Goal: Task Accomplishment & Management: Use online tool/utility

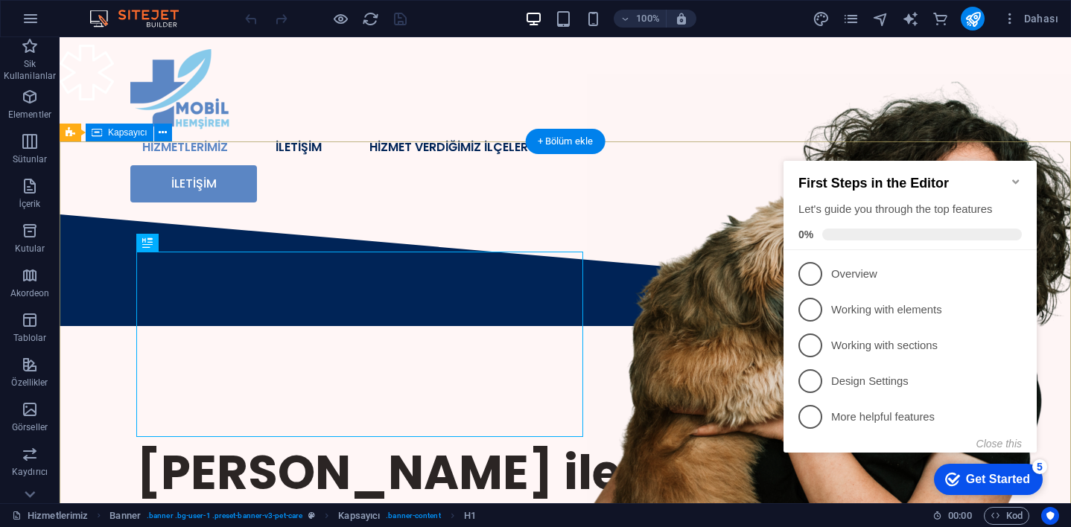
click at [1018, 177] on icon "Minimize checklist" at bounding box center [1016, 182] width 12 height 12
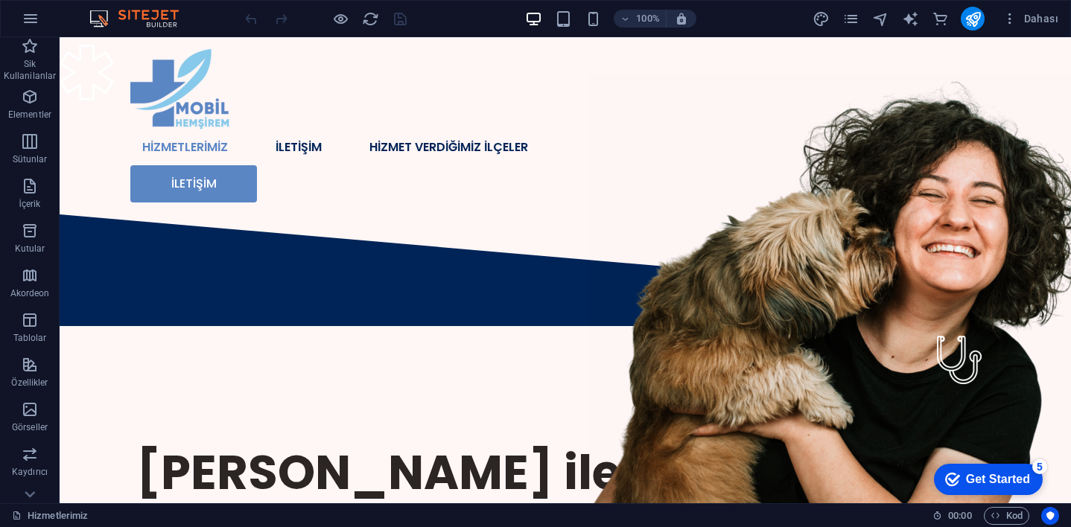
click at [861, 16] on div "Dahası" at bounding box center [938, 19] width 252 height 24
click at [851, 16] on icon "pages" at bounding box center [850, 18] width 17 height 17
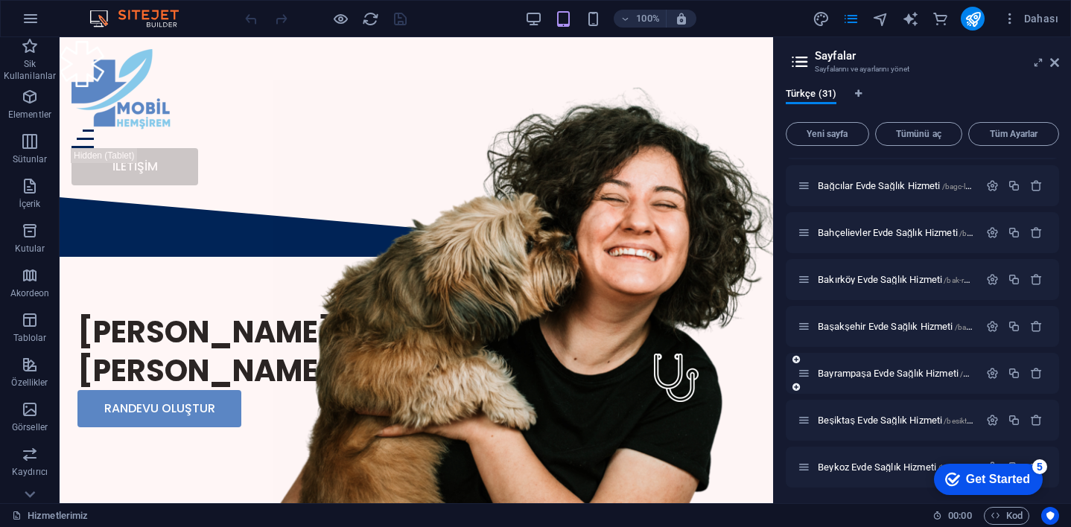
scroll to position [690, 0]
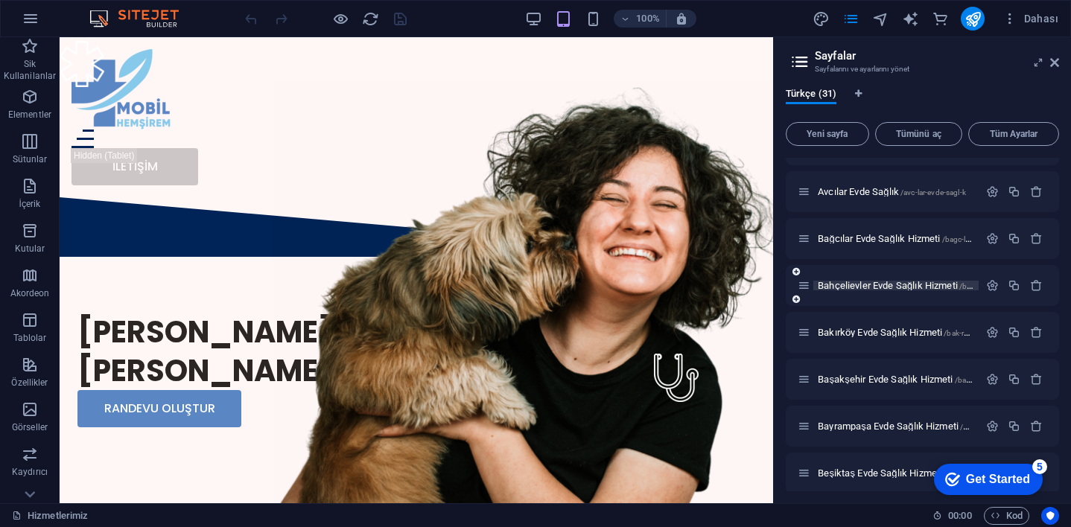
click at [872, 285] on span "Bahçelievler Evde Sağlık Hizmeti /bahcelievler-evde-sagl-k-hizmeti" at bounding box center [943, 285] width 251 height 11
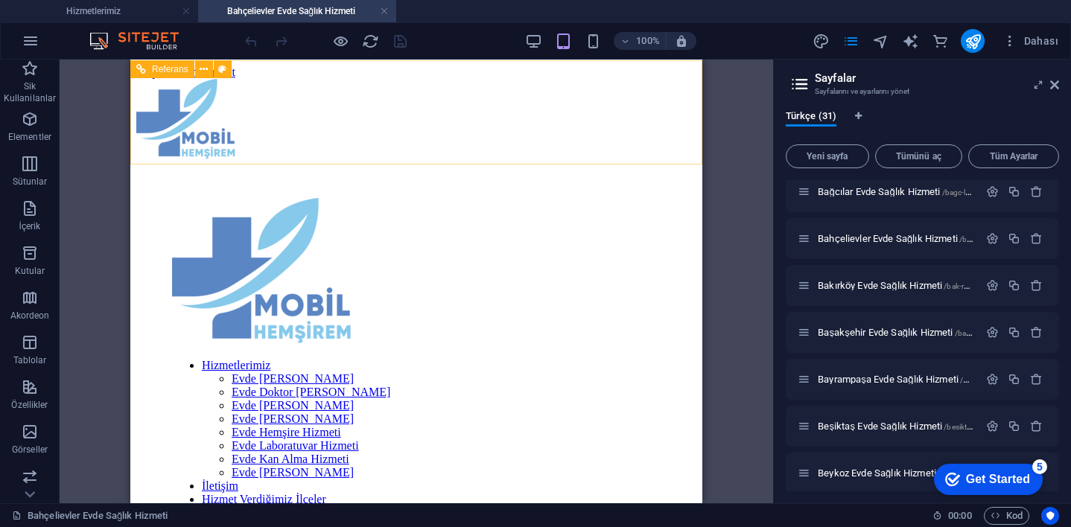
scroll to position [0, 0]
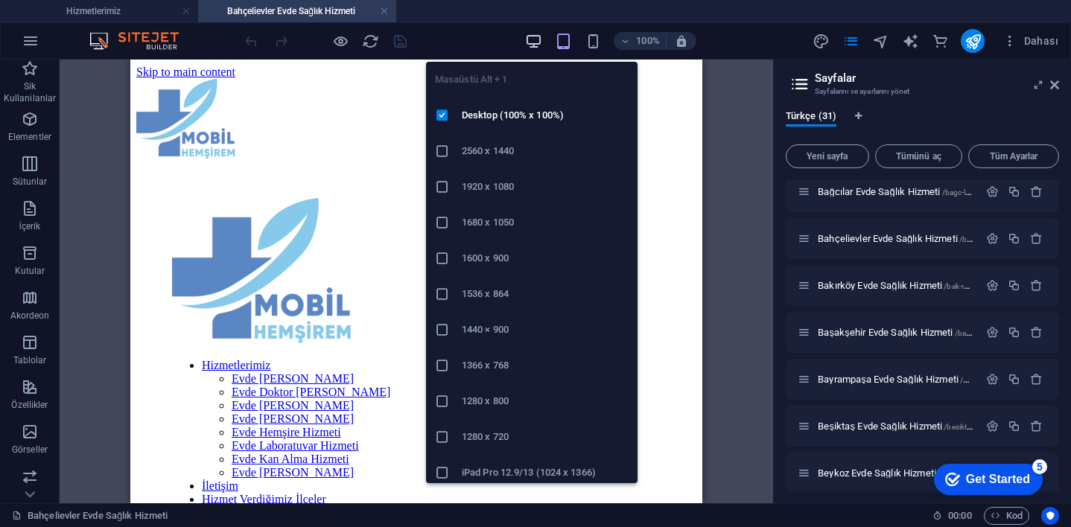
click at [531, 43] on icon "button" at bounding box center [533, 41] width 17 height 17
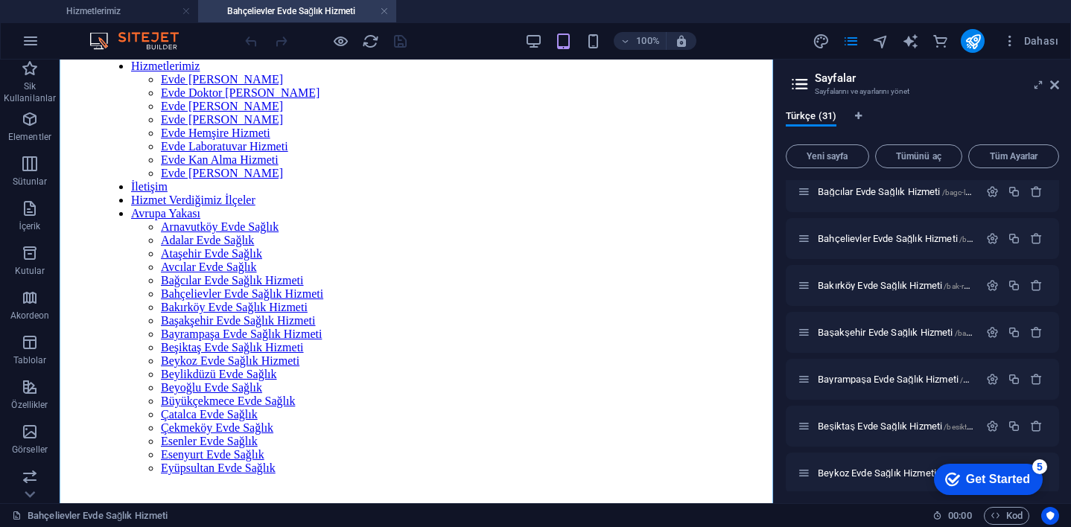
scroll to position [443, 0]
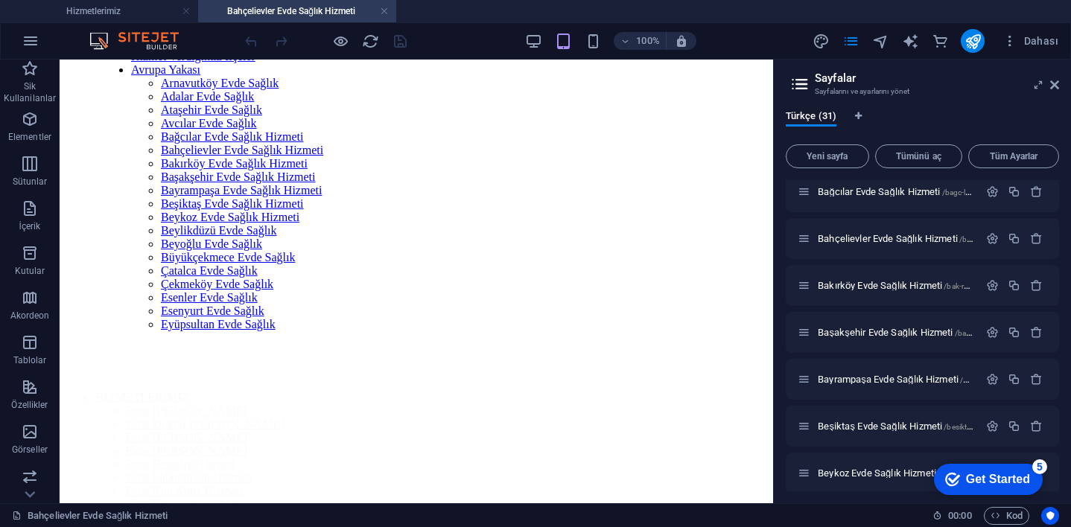
click at [1029, 481] on div "Get Started" at bounding box center [998, 479] width 64 height 13
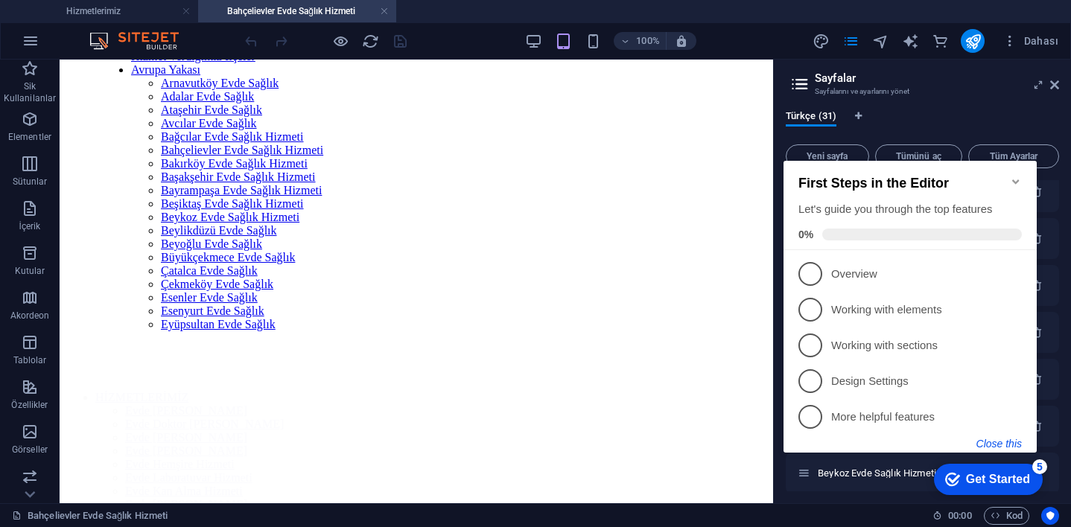
click at [997, 438] on button "Close this" at bounding box center [998, 444] width 45 height 12
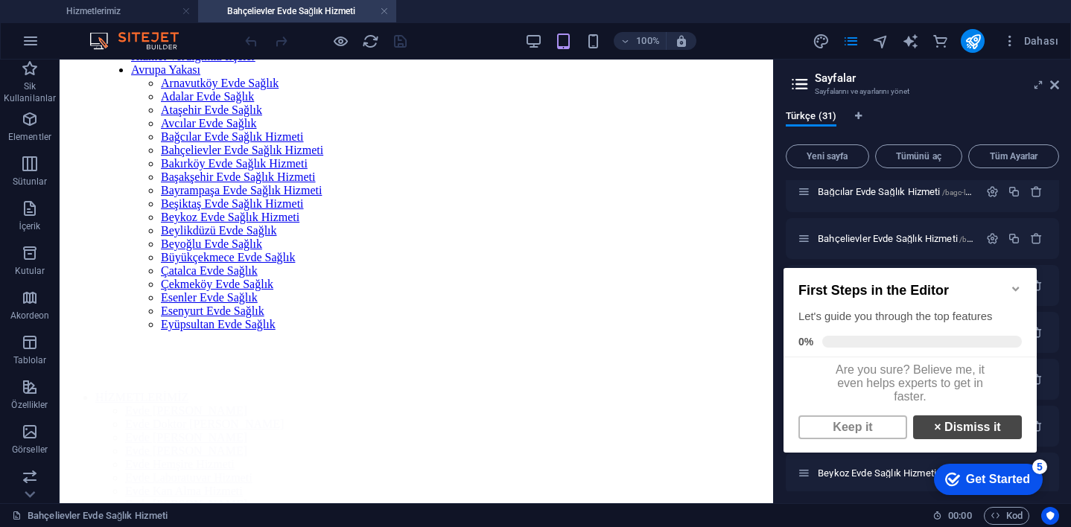
click at [939, 433] on strong "×" at bounding box center [937, 427] width 7 height 13
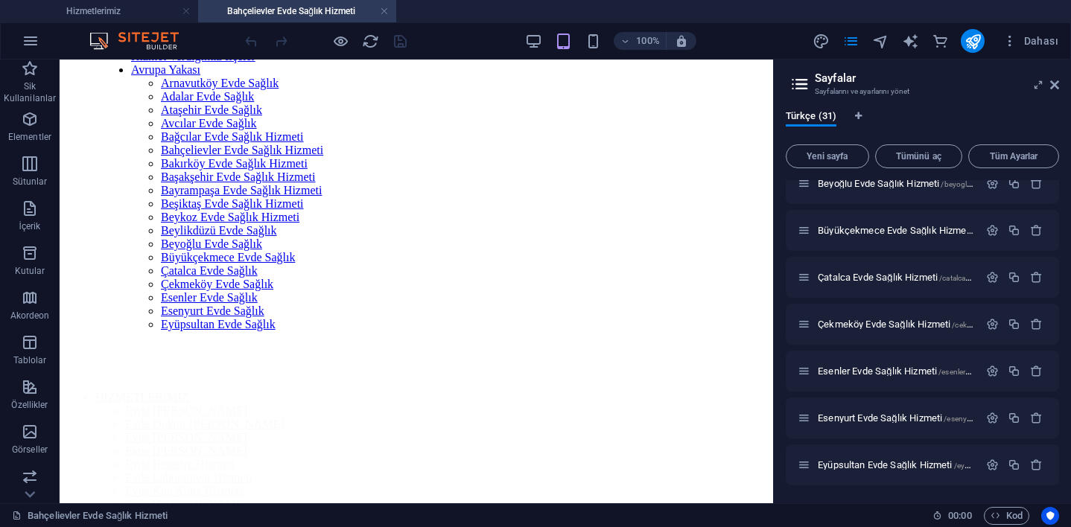
scroll to position [1143, 0]
click at [537, 50] on div "100%" at bounding box center [610, 41] width 172 height 24
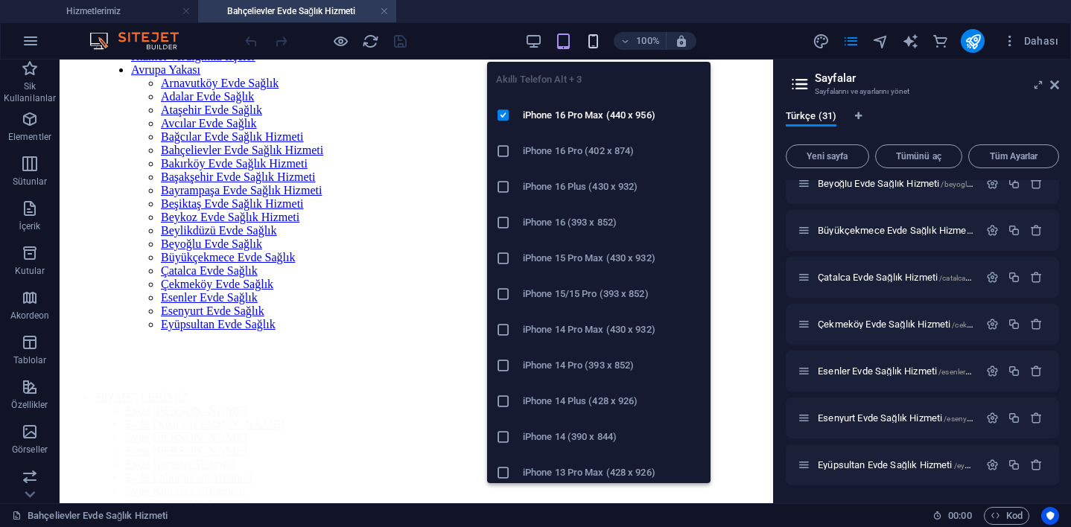
click at [599, 42] on icon "button" at bounding box center [593, 41] width 17 height 17
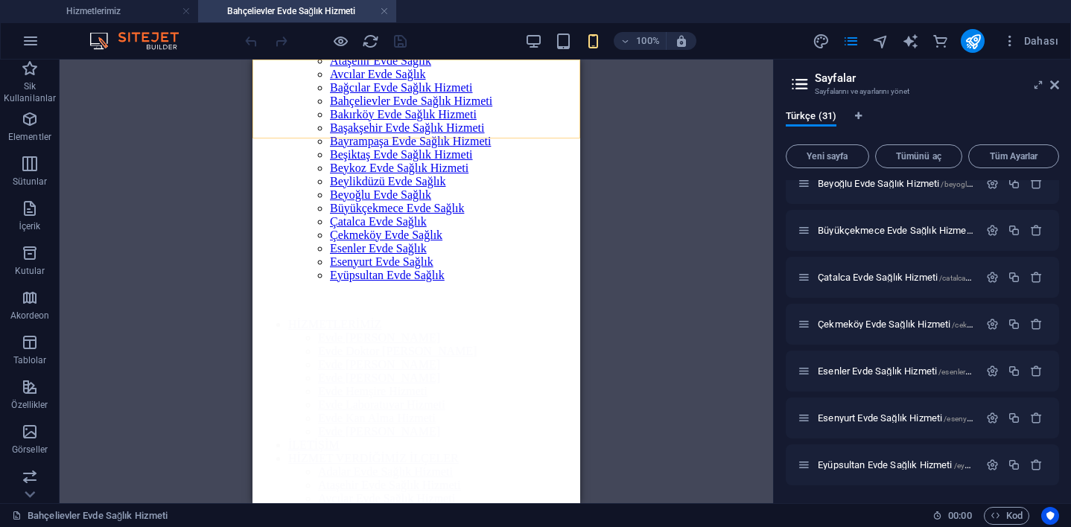
click at [531, 42] on icon "button" at bounding box center [533, 41] width 17 height 17
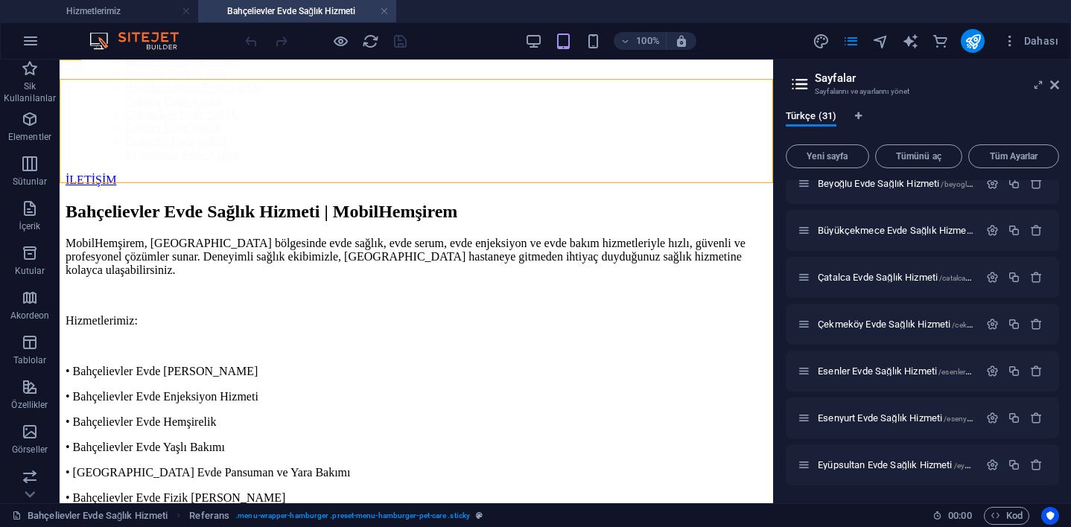
scroll to position [1074, 0]
click at [800, 477] on icon at bounding box center [795, 478] width 7 height 9
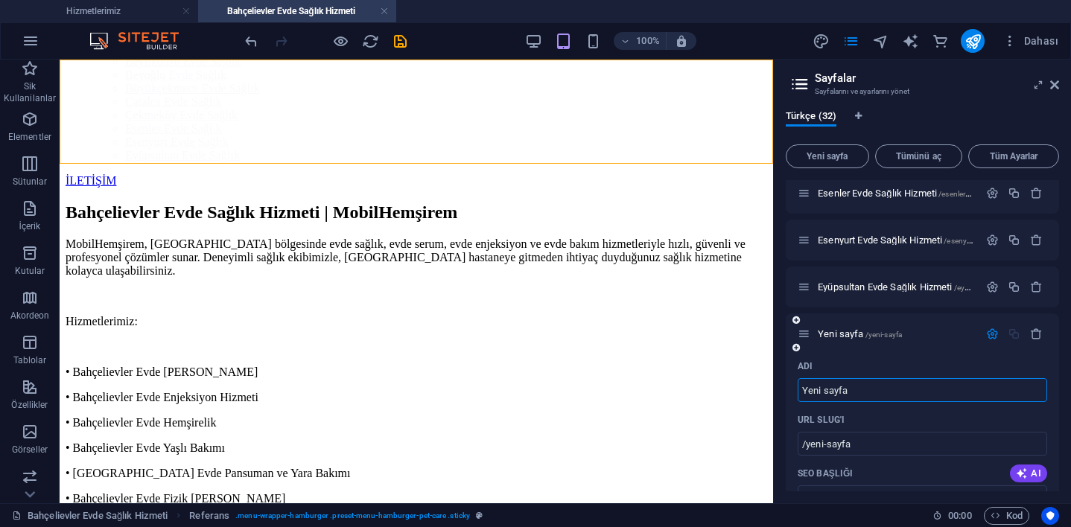
scroll to position [1328, 0]
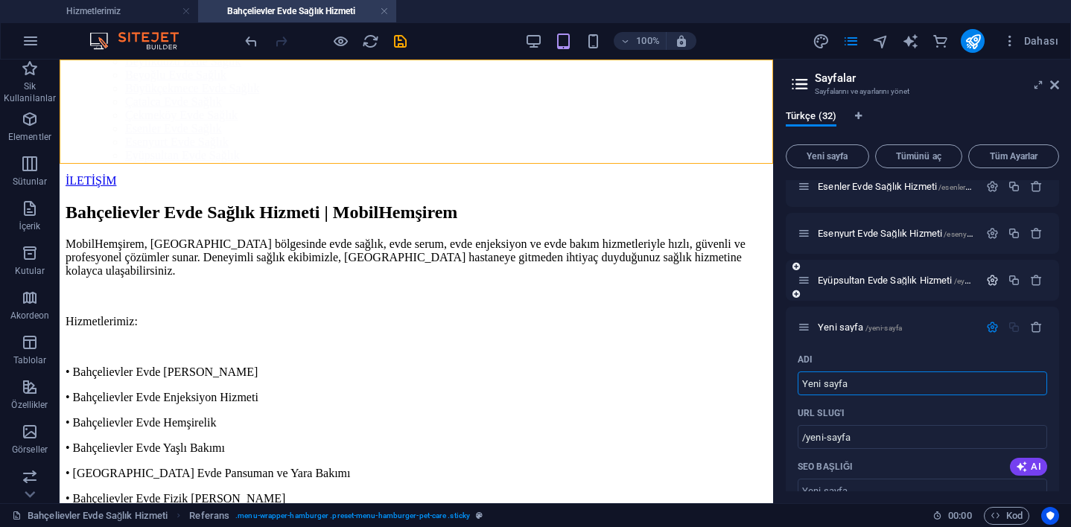
click at [989, 285] on icon "button" at bounding box center [992, 280] width 13 height 13
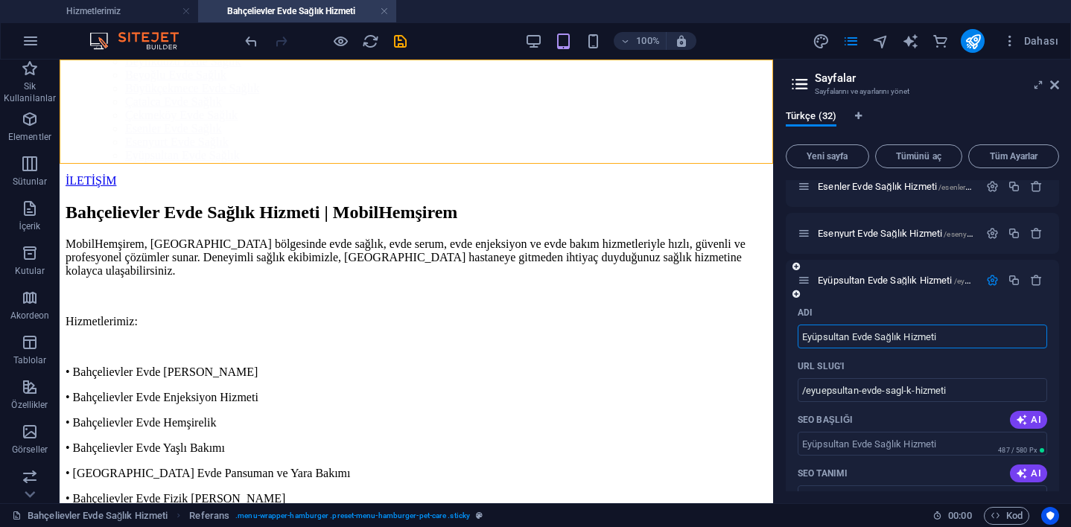
click at [917, 328] on input "Eyüpsultan Evde Sağlık Hizmeti" at bounding box center [923, 337] width 250 height 24
click at [988, 279] on icon "button" at bounding box center [992, 280] width 13 height 13
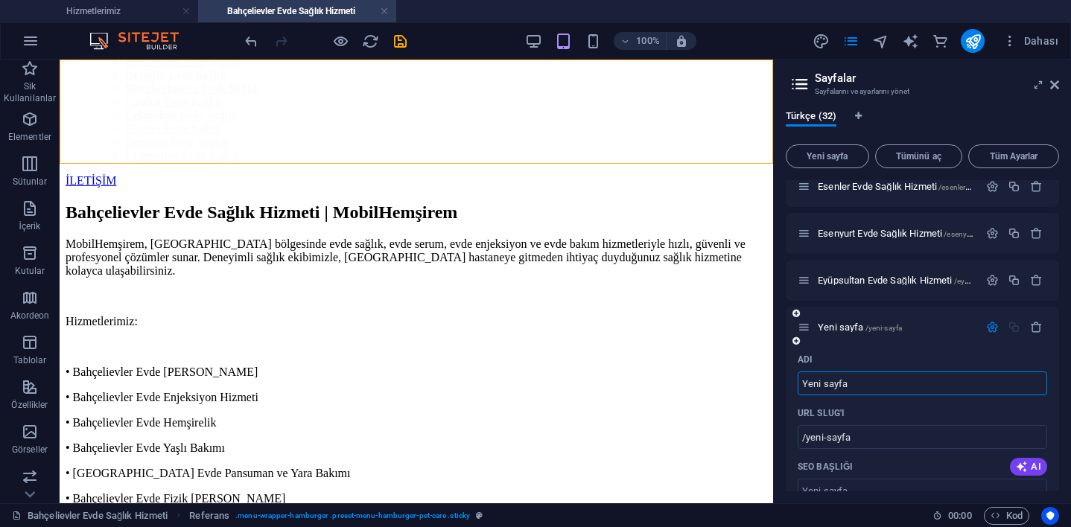
click at [856, 382] on input "Yeni sayfa" at bounding box center [923, 384] width 250 height 24
paste input "Eyüpsultan Evde Sağlık Hizmeti"
type input "Eyüpsultan Evde Sağlık Hizmeti"
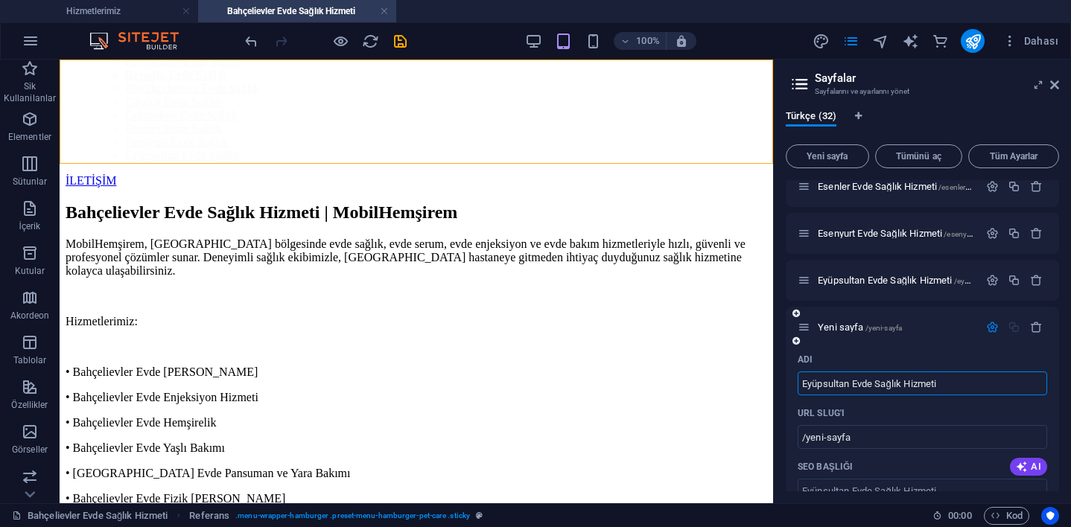
type input "/eyuepsultan-evde-sagl-k-hizmeti-32"
click at [819, 387] on input "Eyüpsultan Evde Sağlık Hizmeti" at bounding box center [923, 384] width 250 height 24
click at [824, 386] on input "Eyüpsultan Evde Sağlık Hizmeti" at bounding box center [923, 384] width 250 height 24
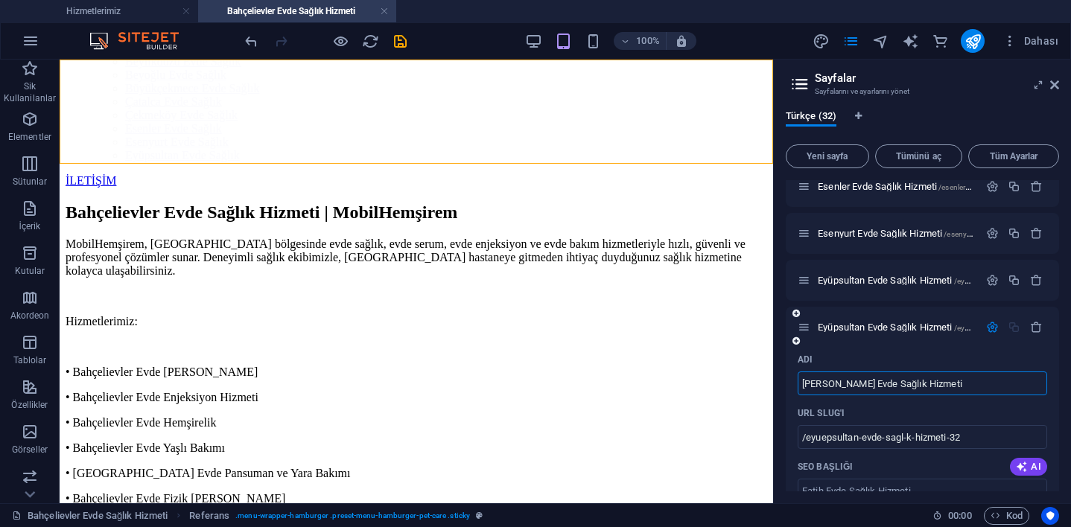
type input "[PERSON_NAME] Evde Sağlık Hizmeti"
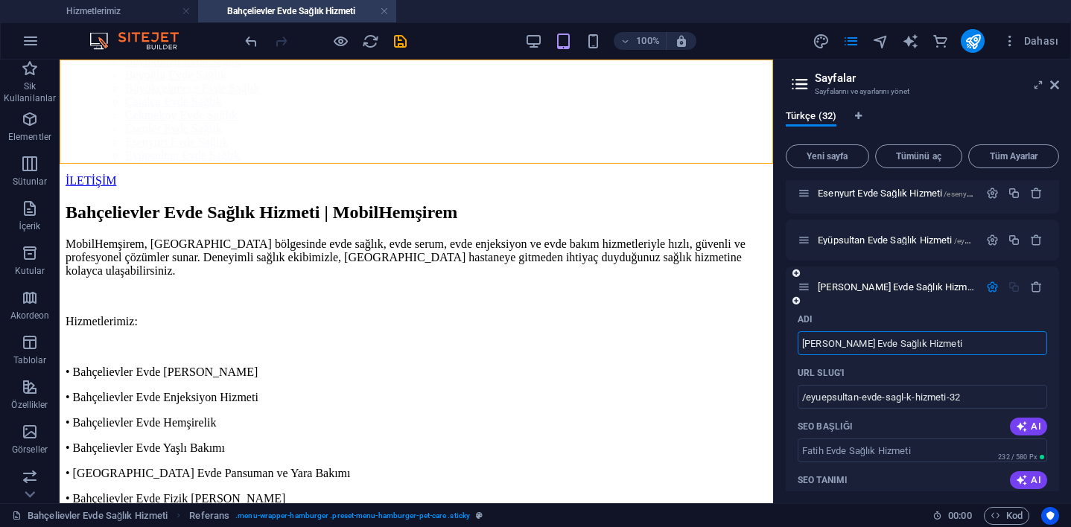
scroll to position [1369, 0]
click at [909, 397] on input "/eyuepsultan-evde-sagl-k-hizmeti-32" at bounding box center [923, 396] width 250 height 24
click at [968, 398] on input "/eyuepsultan-evde-saglik-hizmeti-32" at bounding box center [923, 396] width 250 height 24
click at [934, 370] on div "URL SLUG'ı" at bounding box center [923, 372] width 250 height 24
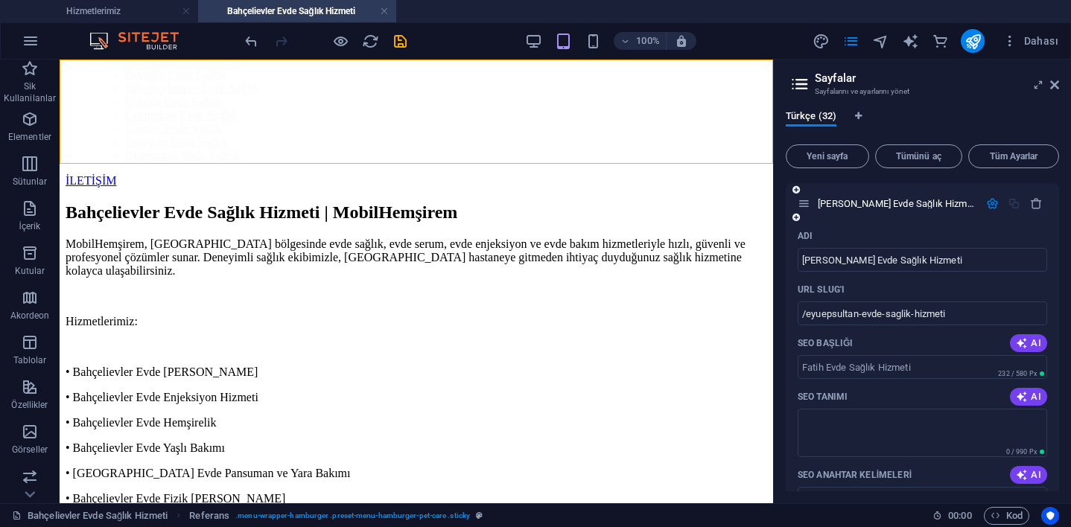
scroll to position [1450, 0]
click at [857, 315] on input "/eyuepsultan-evde-saglik-hizmeti" at bounding box center [923, 315] width 250 height 24
drag, startPoint x: 857, startPoint y: 315, endPoint x: 808, endPoint y: 311, distance: 49.4
click at [808, 311] on input "/eyuepsultan-evde-saglik-hizmeti" at bounding box center [923, 315] width 250 height 24
type input "/fatih-evde-saglik-hizmeti"
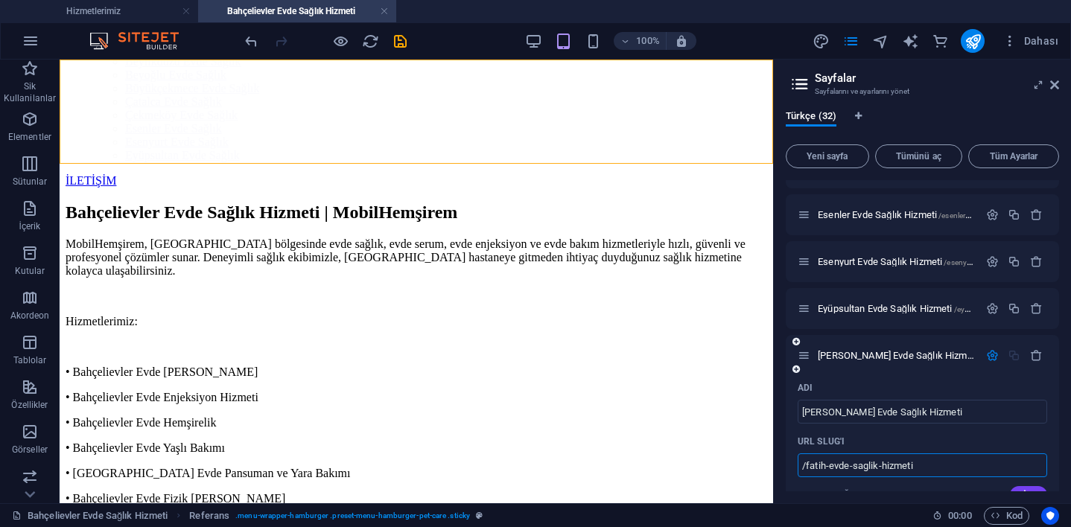
scroll to position [1268, 0]
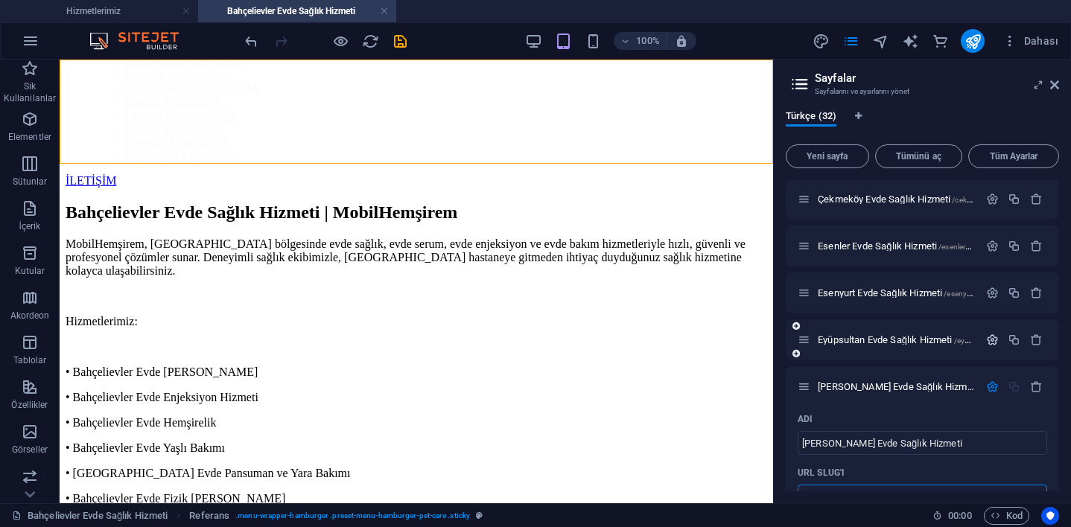
click at [991, 336] on icon "button" at bounding box center [992, 340] width 13 height 13
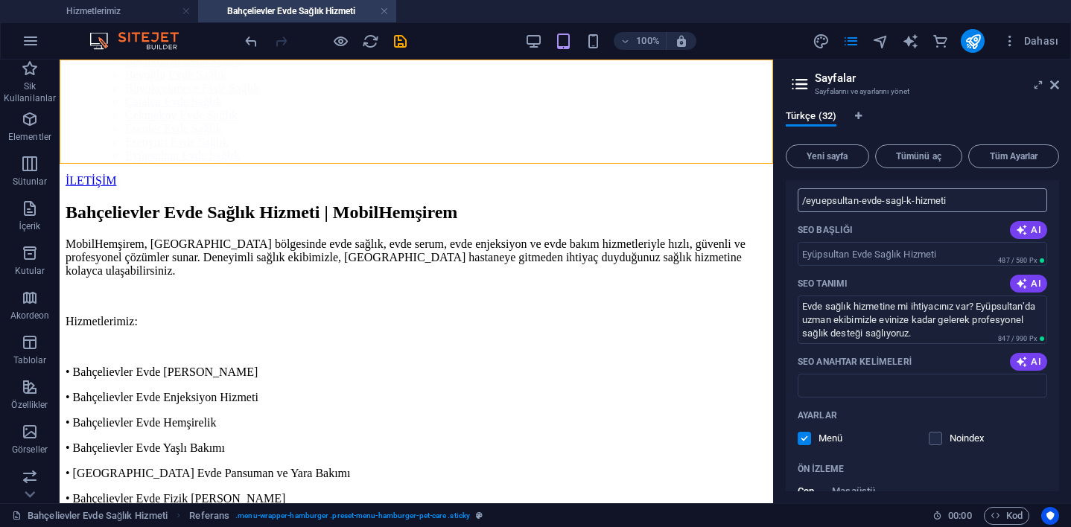
scroll to position [1519, 0]
drag, startPoint x: 802, startPoint y: 304, endPoint x: 973, endPoint y: 331, distance: 172.7
click at [973, 331] on textarea "Evde sağlık hizmetine mi ihtiyacınız var? Eyüpsultan’da uzman ekibimizle eviniz…" at bounding box center [923, 319] width 250 height 48
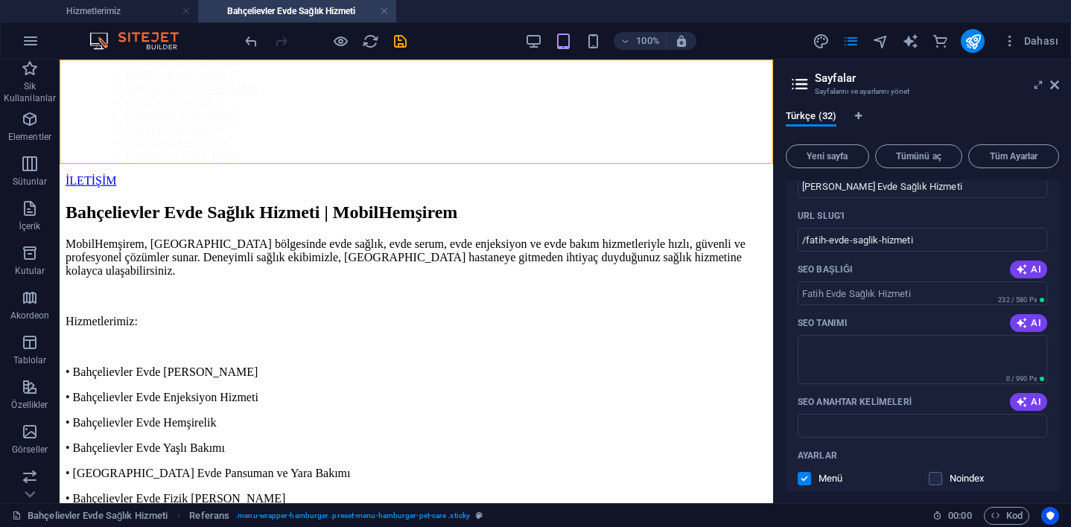
scroll to position [2147, 0]
click at [973, 338] on textarea "SEO Tanımı" at bounding box center [923, 358] width 250 height 48
paste textarea "Evde sağlık hizmetine mi ihtiyacınız var? Eyüpsultan’da uzman ekibimizle eviniz…"
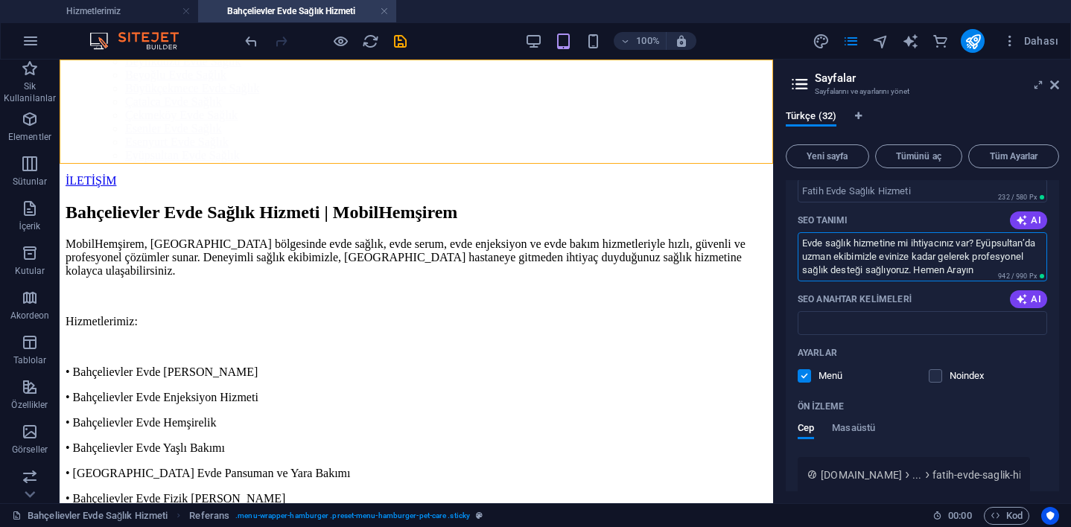
scroll to position [2238, 0]
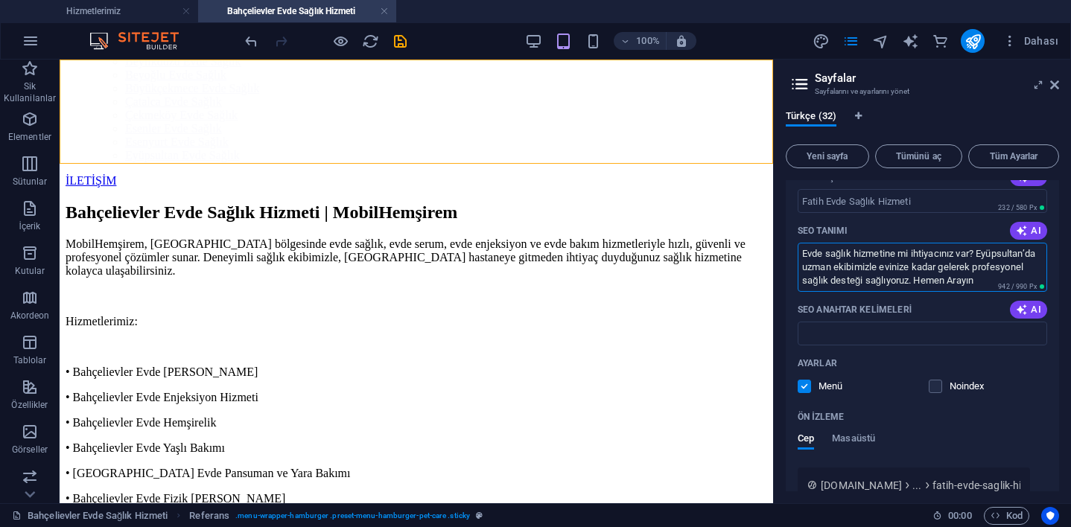
click at [830, 269] on textarea "Evde sağlık hizmetine mi ihtiyacınız var? Eyüpsultan’da uzman ekibimizle eviniz…" at bounding box center [923, 267] width 250 height 48
type textarea "Evde sağlık hizmetine mi ihtiyacınız var? Fatih'te uzman ekibimizle evinize kad…"
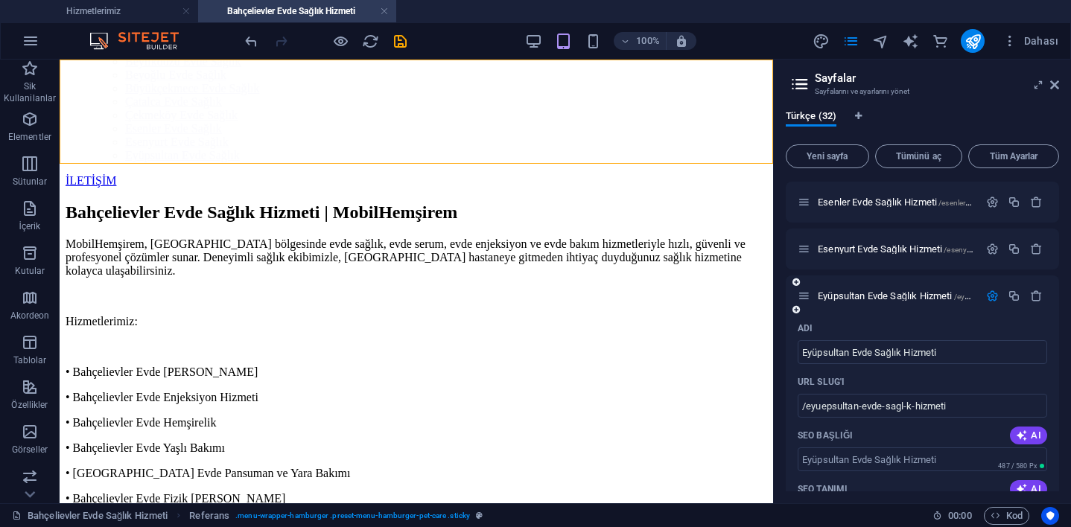
scroll to position [1303, 0]
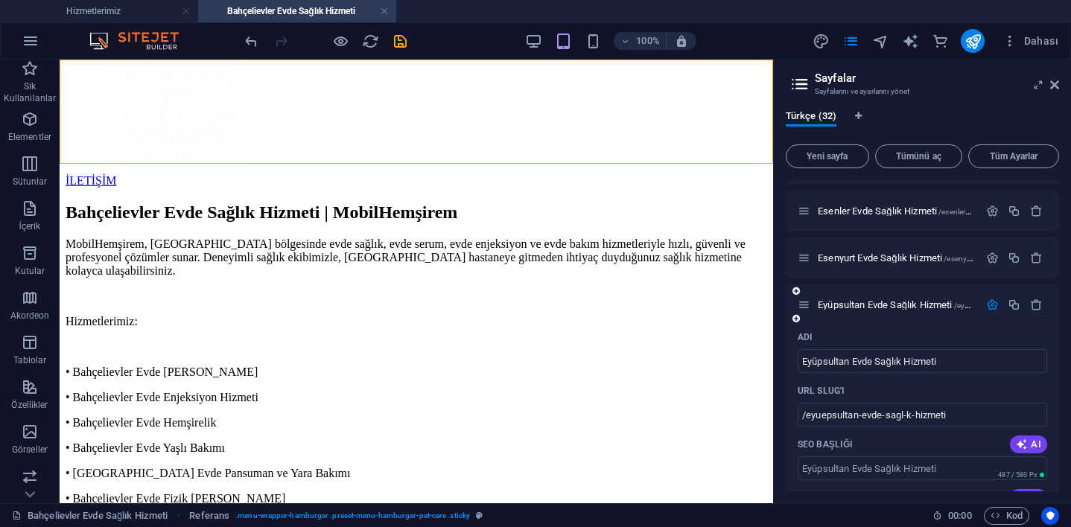
click at [987, 309] on icon "button" at bounding box center [992, 305] width 13 height 13
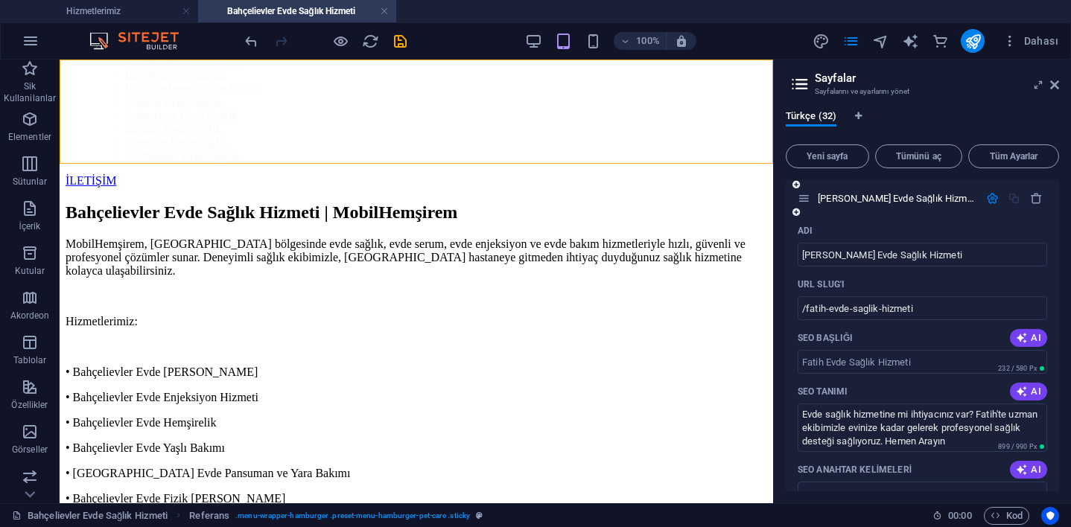
scroll to position [1311, 0]
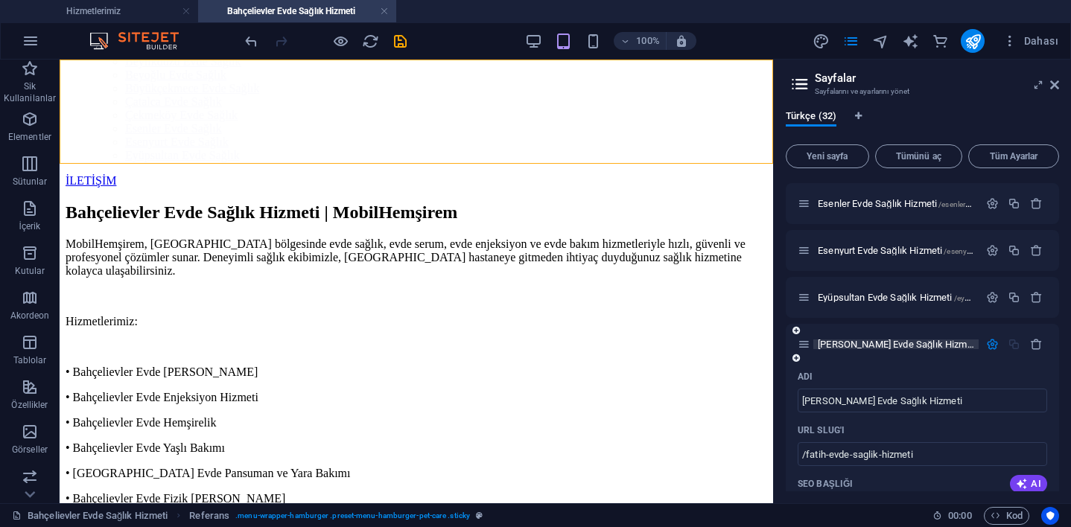
click at [863, 340] on span "[PERSON_NAME] Evde Sağlık Hizmeti /fatih-evde-saglik-hizmeti" at bounding box center [941, 344] width 246 height 11
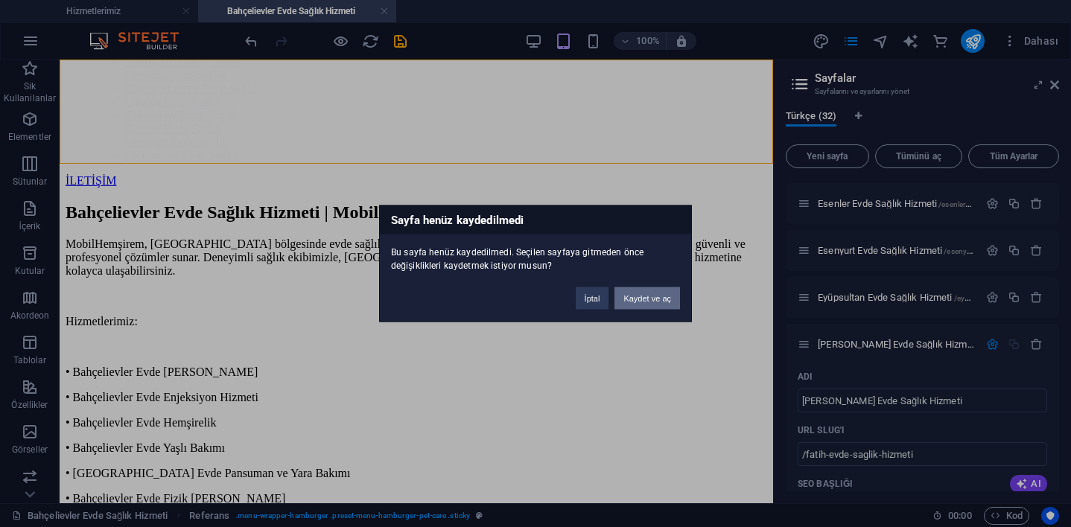
click at [654, 305] on button "Kaydet ve aç" at bounding box center [647, 299] width 66 height 22
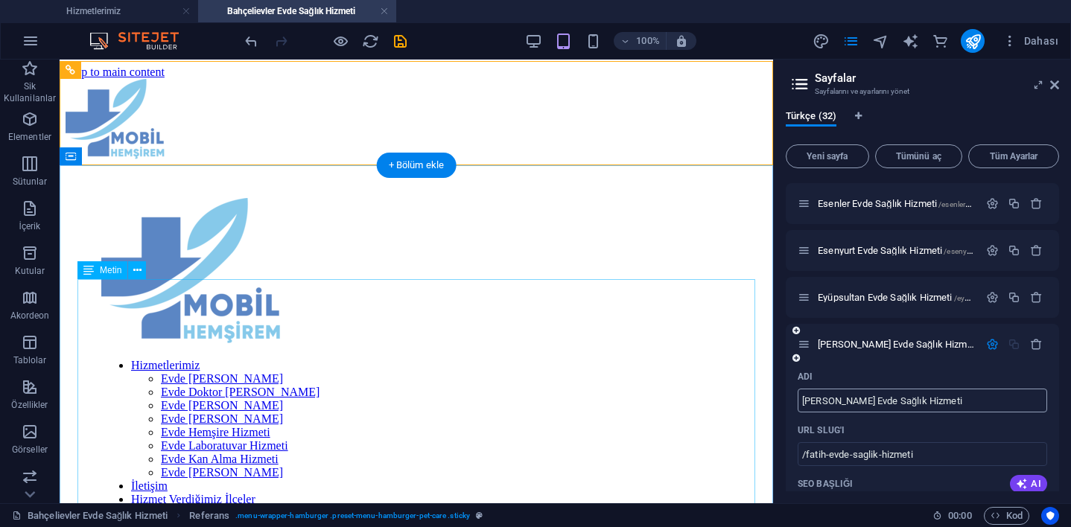
scroll to position [0, 0]
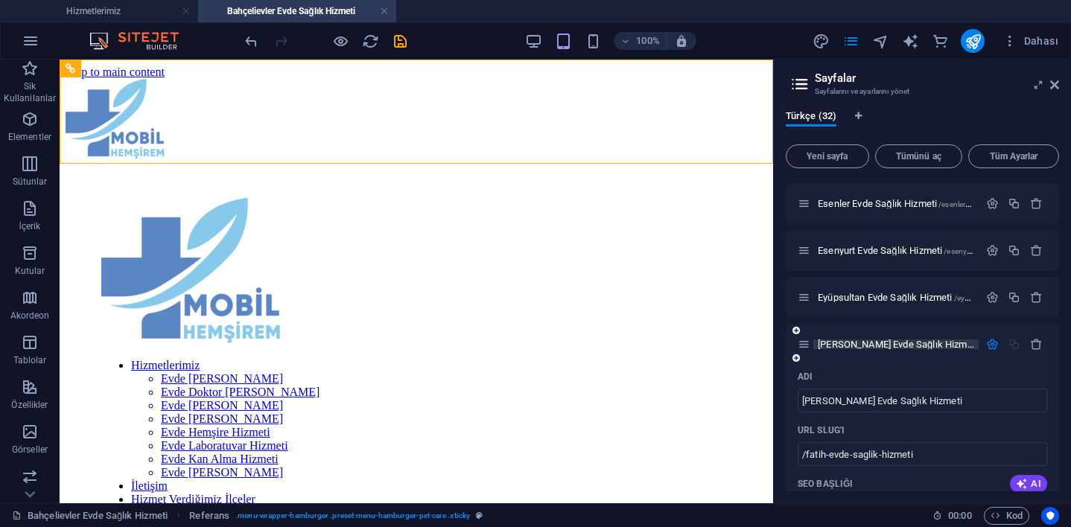
click at [866, 347] on span "[PERSON_NAME] Evde Sağlık Hizmeti /fatih-evde-saglik-hizmeti" at bounding box center [941, 344] width 246 height 11
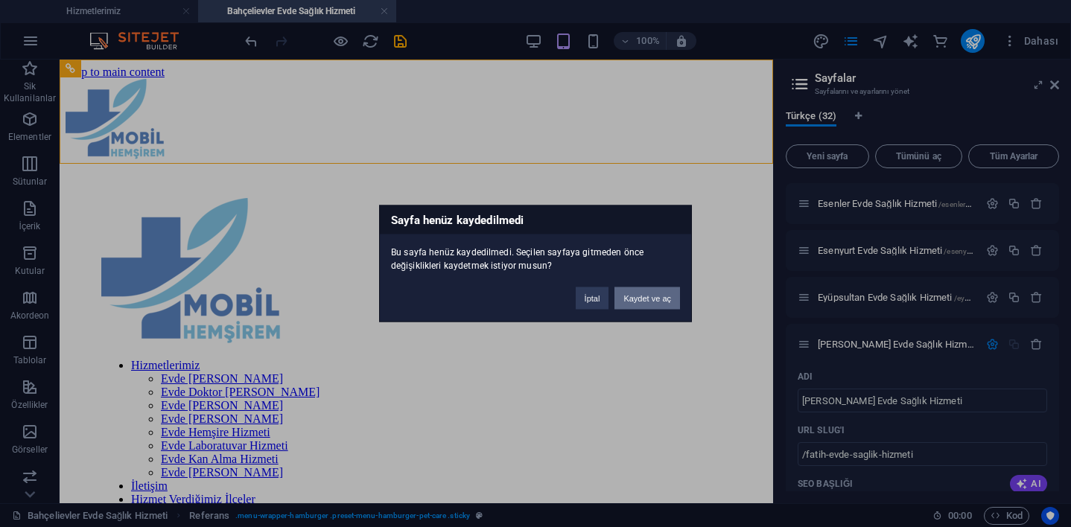
click at [650, 295] on button "Kaydet ve aç" at bounding box center [647, 299] width 66 height 22
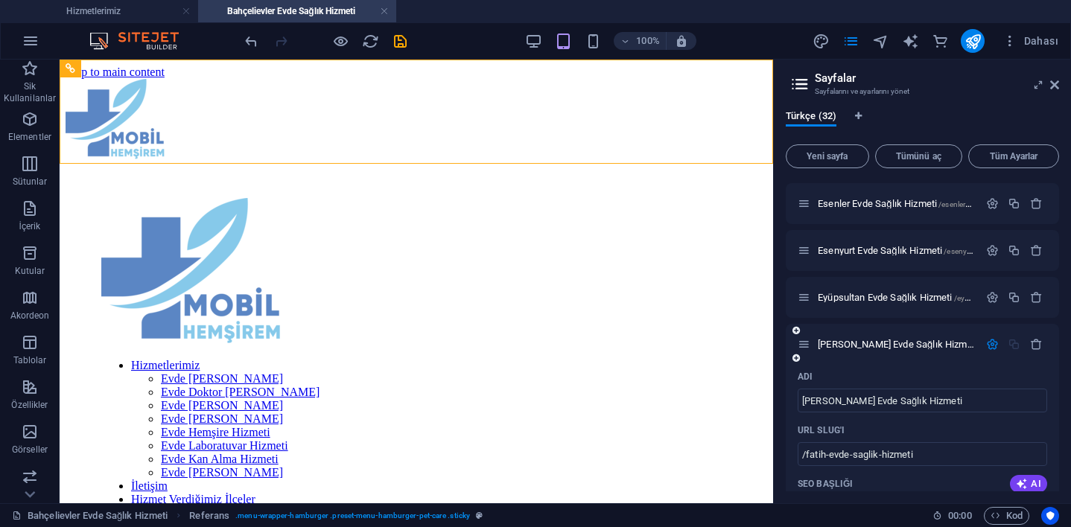
click at [909, 352] on div "[PERSON_NAME] Evde Sağlık Hizmeti /fatih-evde-saglik-hizmeti" at bounding box center [888, 344] width 181 height 17
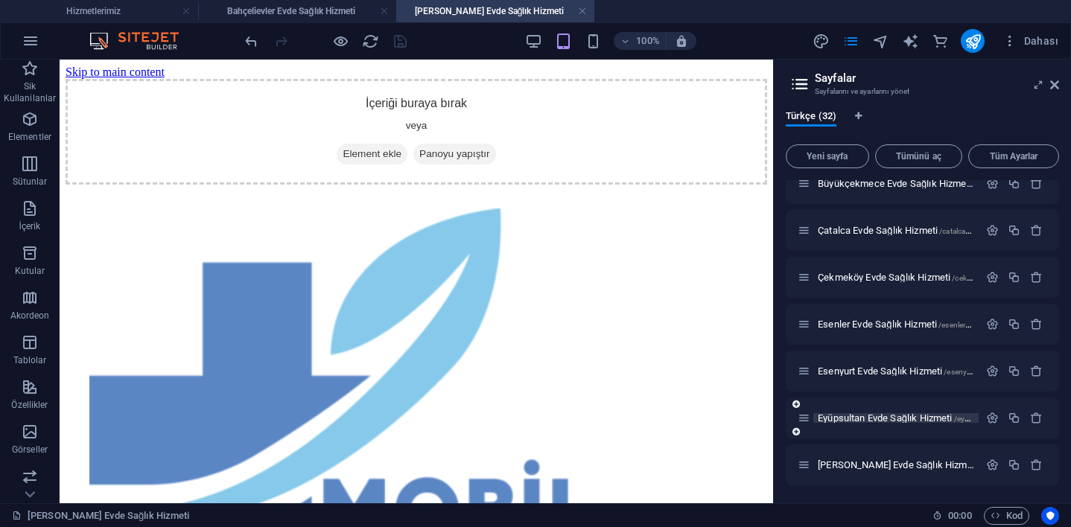
scroll to position [1190, 0]
click at [285, 15] on h4 "Bahçelievler Evde Sağlık Hizmeti" at bounding box center [297, 11] width 198 height 16
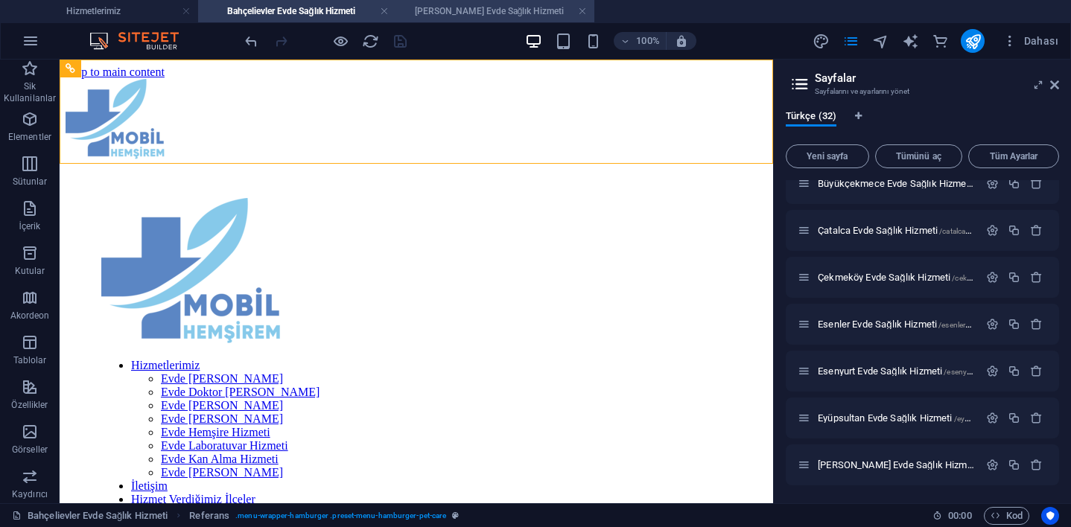
click at [425, 13] on h4 "[PERSON_NAME] Evde Sağlık Hizmeti" at bounding box center [495, 11] width 198 height 16
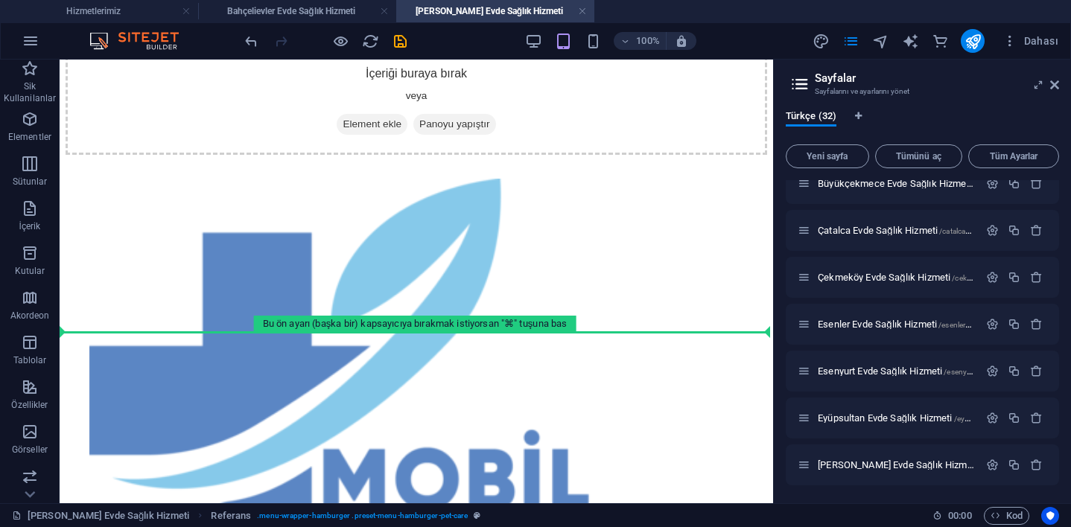
scroll to position [0, 0]
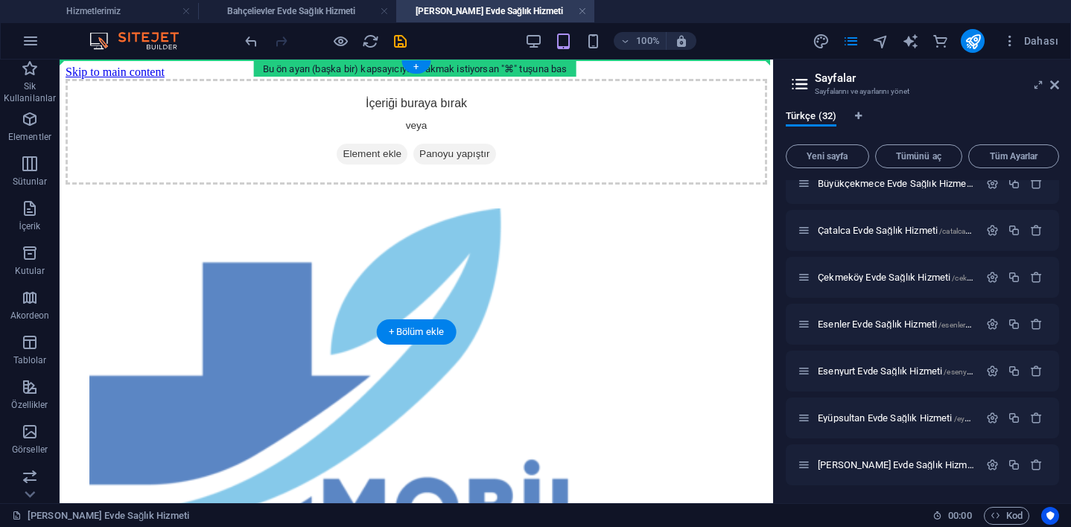
drag, startPoint x: 127, startPoint y: 443, endPoint x: 69, endPoint y: 76, distance: 371.8
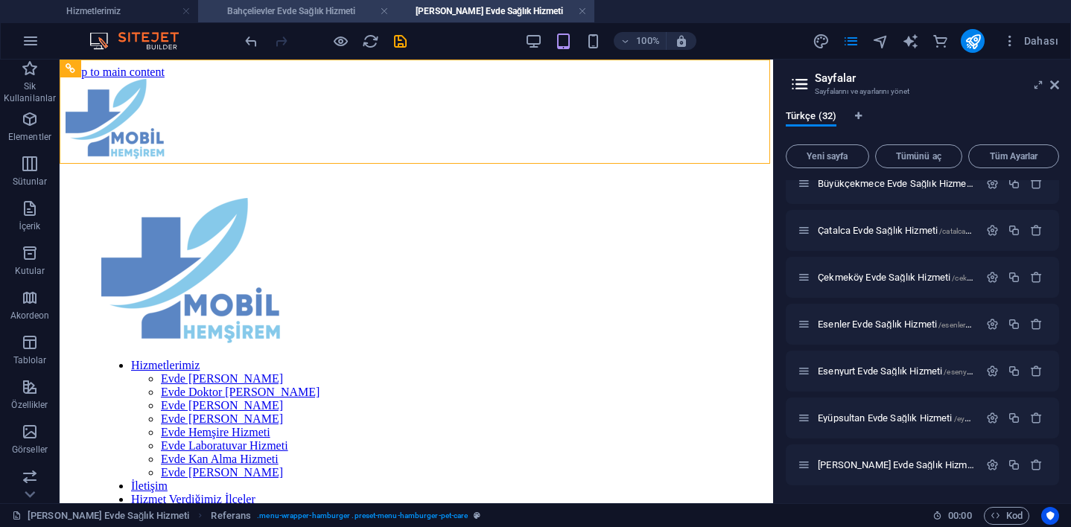
click at [296, 14] on h4 "Bahçelievler Evde Sağlık Hizmeti" at bounding box center [297, 11] width 198 height 16
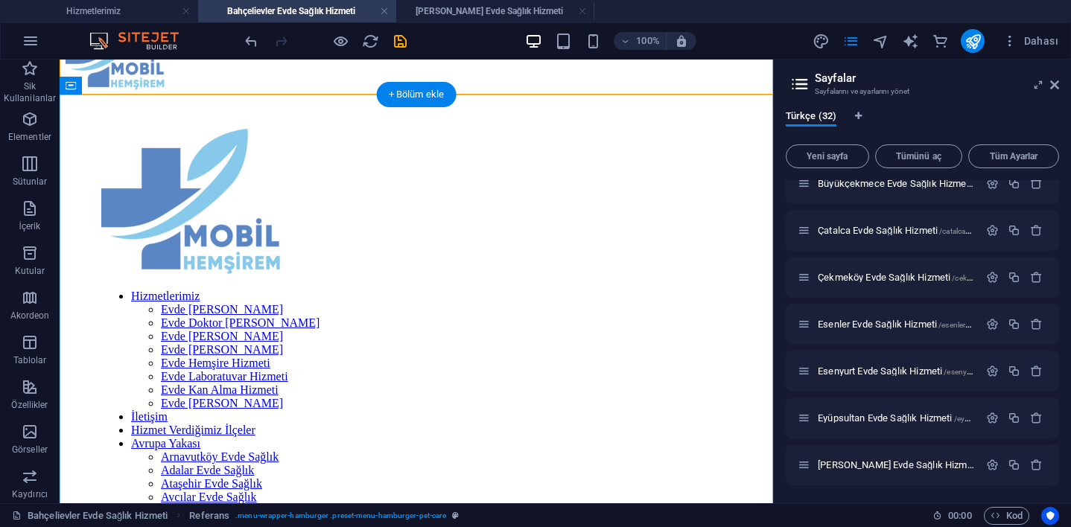
scroll to position [70, 0]
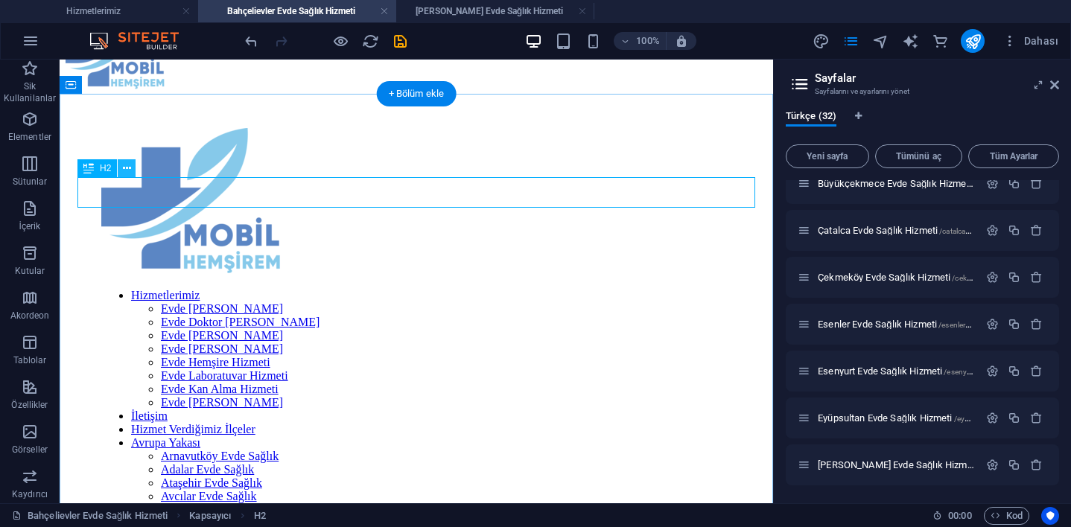
click at [127, 168] on icon at bounding box center [127, 169] width 8 height 16
click at [94, 171] on div "H2" at bounding box center [96, 168] width 39 height 18
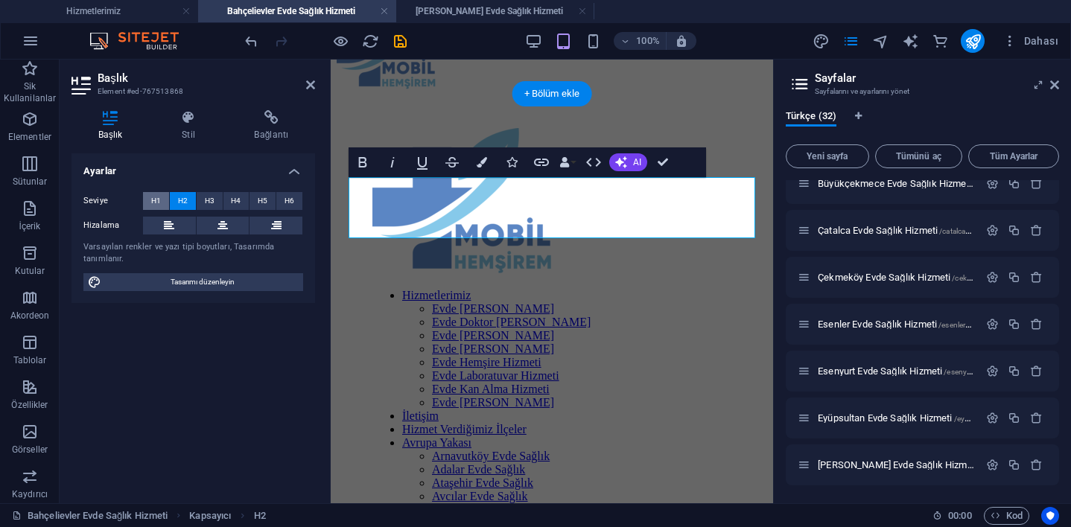
click at [161, 194] on button "H1" at bounding box center [156, 201] width 26 height 18
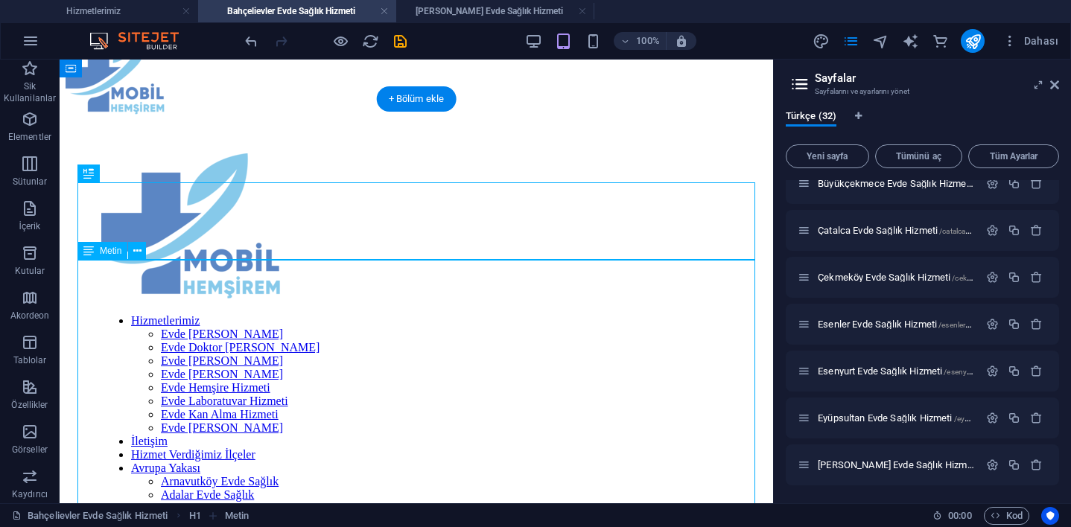
scroll to position [42, 0]
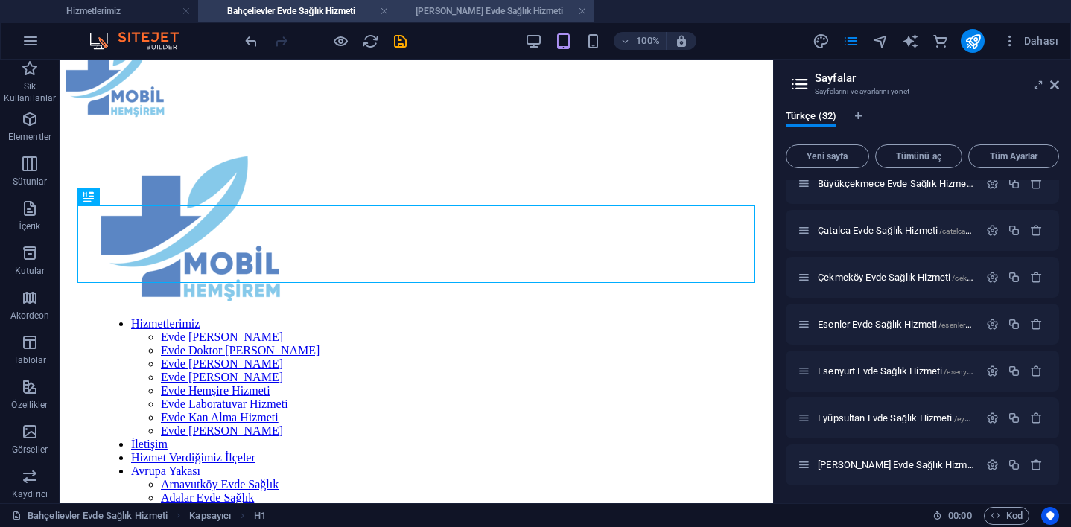
click at [437, 10] on h4 "[PERSON_NAME] Evde Sağlık Hizmeti" at bounding box center [495, 11] width 198 height 16
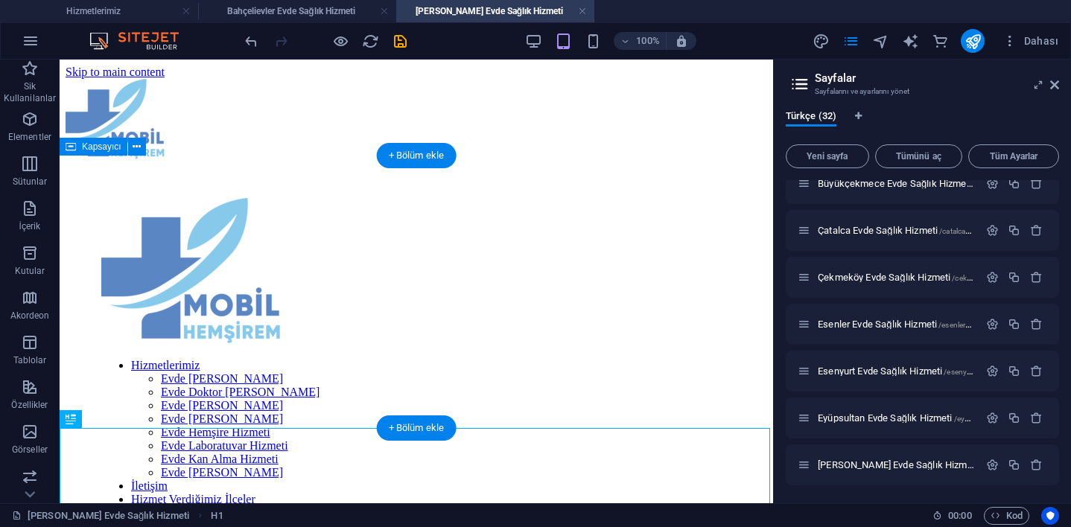
scroll to position [8, 0]
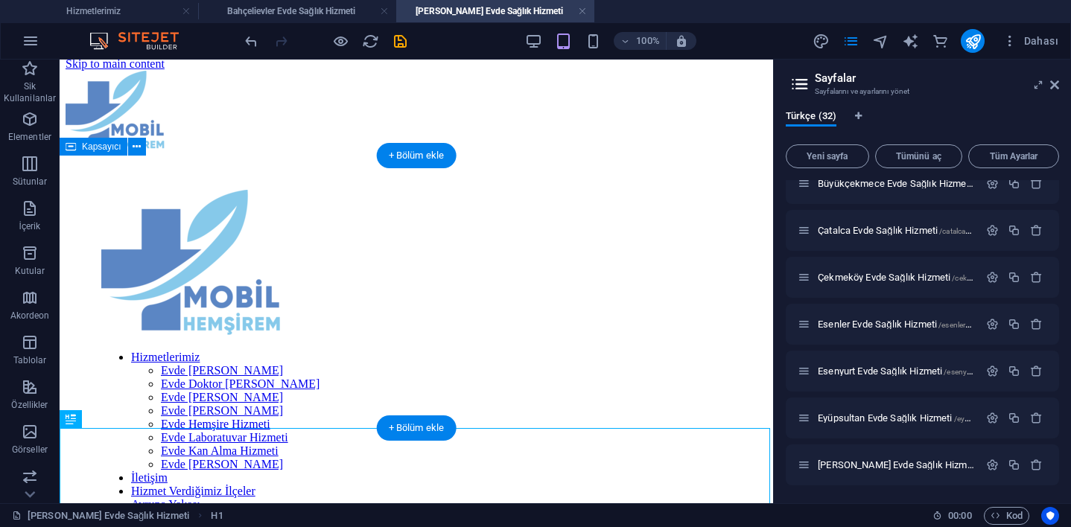
drag, startPoint x: 135, startPoint y: 489, endPoint x: 126, endPoint y: 244, distance: 245.2
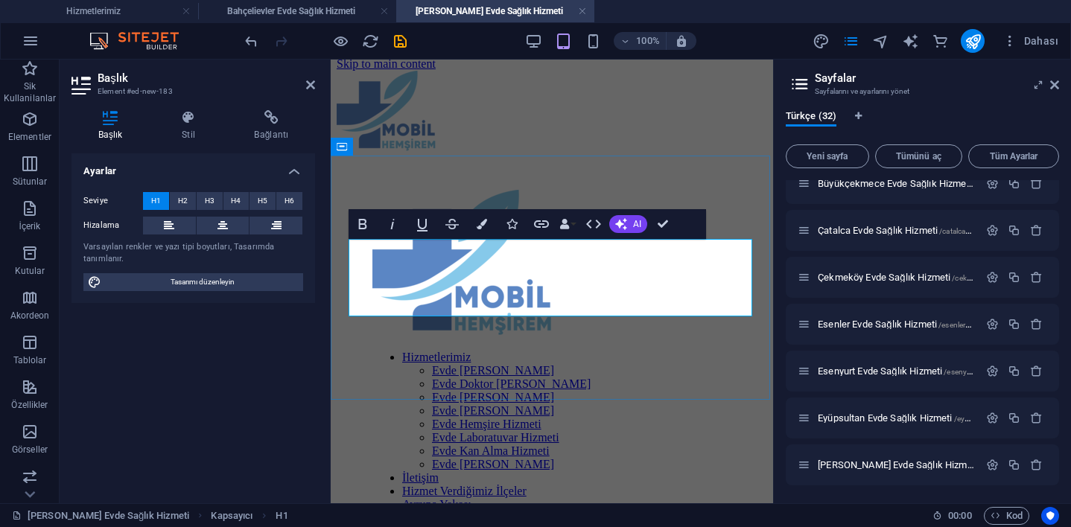
drag, startPoint x: 544, startPoint y: 258, endPoint x: 285, endPoint y: 235, distance: 260.2
click at [307, 83] on icon at bounding box center [310, 85] width 9 height 12
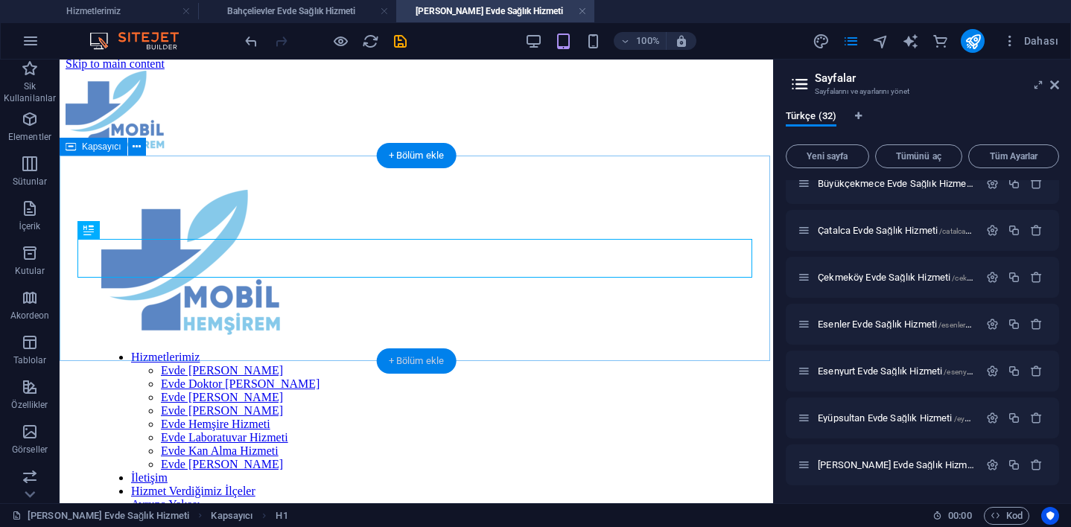
click at [407, 360] on div "+ Bölüm ekle" at bounding box center [417, 361] width 80 height 25
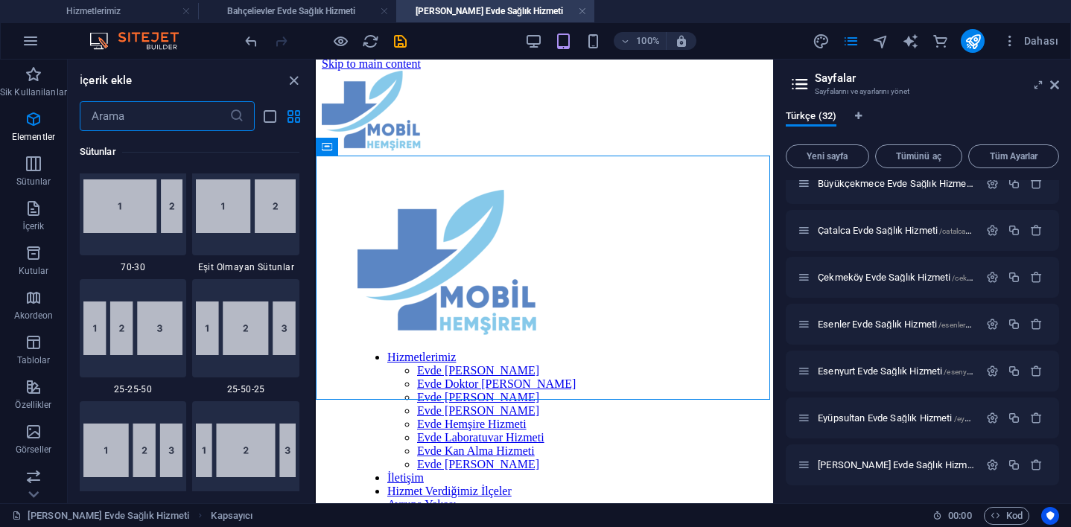
scroll to position [2606, 0]
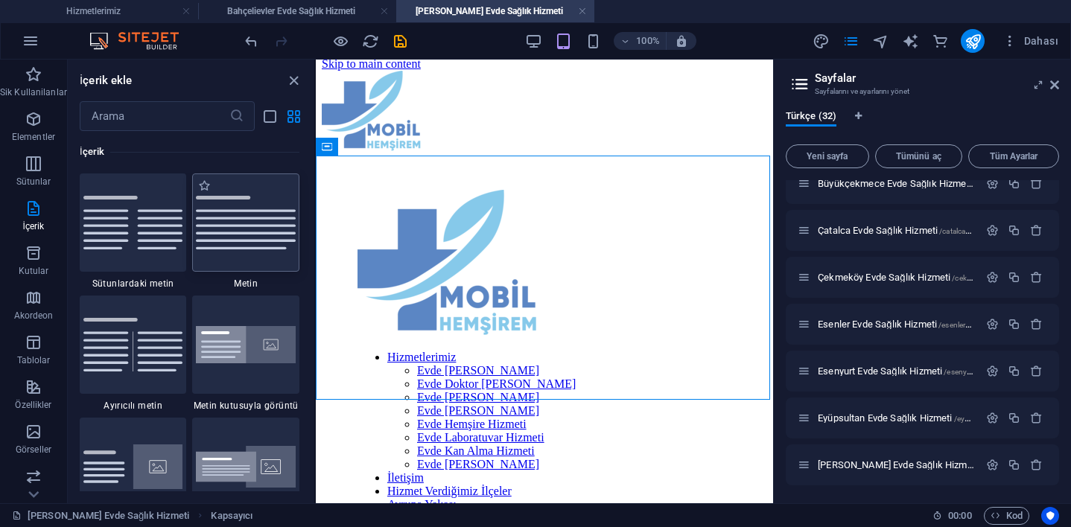
click at [220, 215] on img at bounding box center [246, 222] width 100 height 53
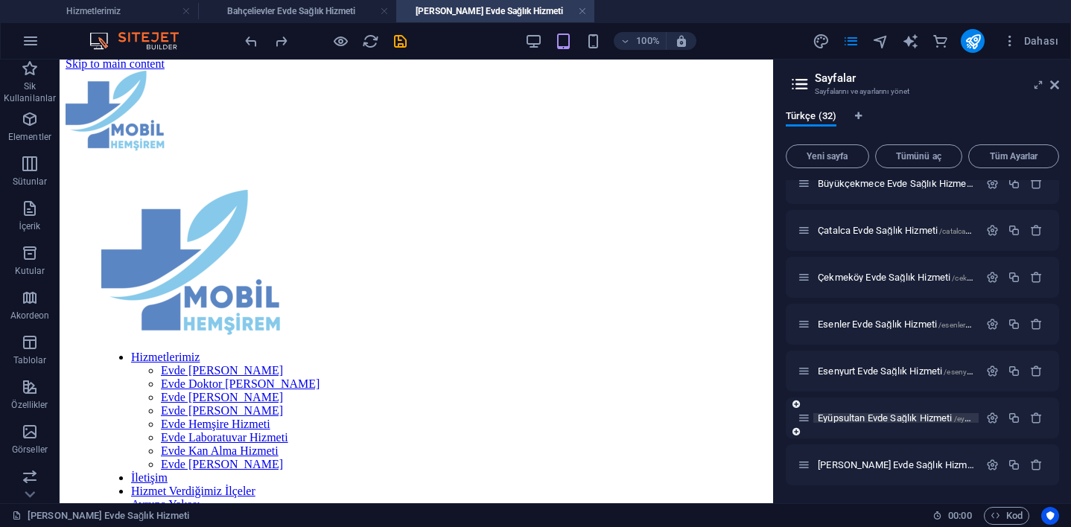
click at [850, 420] on span "Eyüpsultan Evde Sağlık Hizmeti /eyuepsultan-evde-sagl-k-hizmeti" at bounding box center [942, 418] width 248 height 11
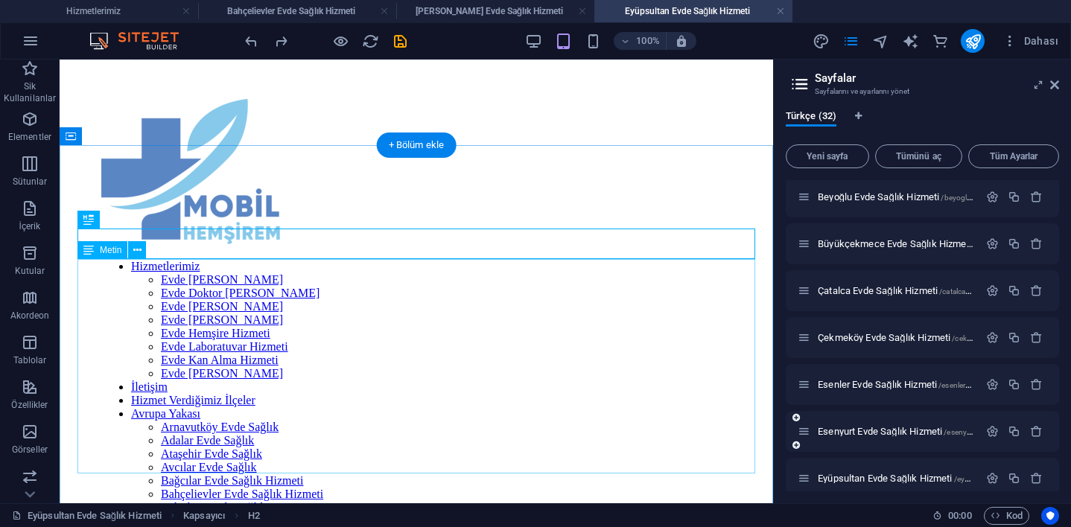
scroll to position [101, 0]
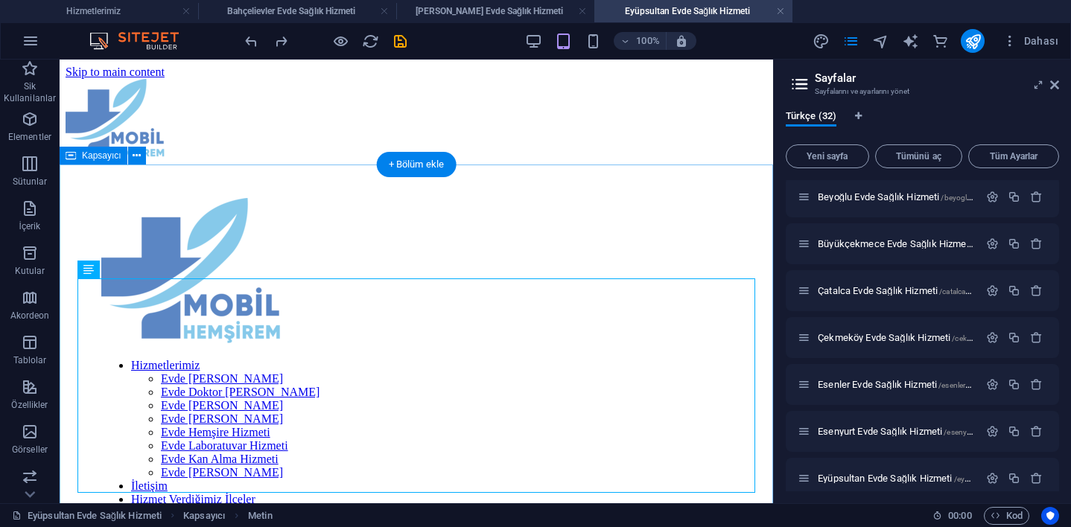
scroll to position [0, 0]
